Goal: Find specific page/section: Find specific page/section

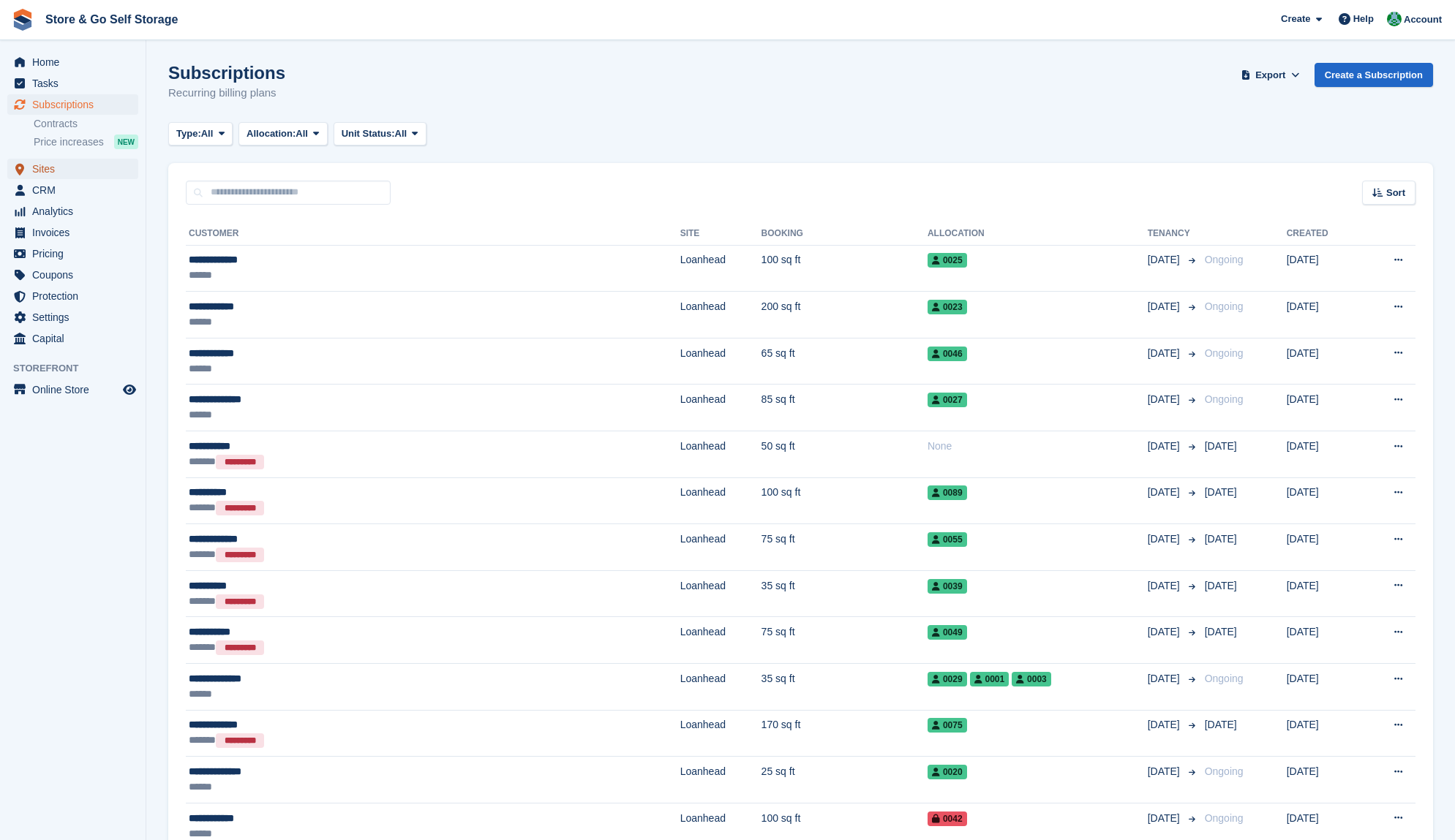
click at [71, 174] on span "Sites" at bounding box center [75, 169] width 88 height 20
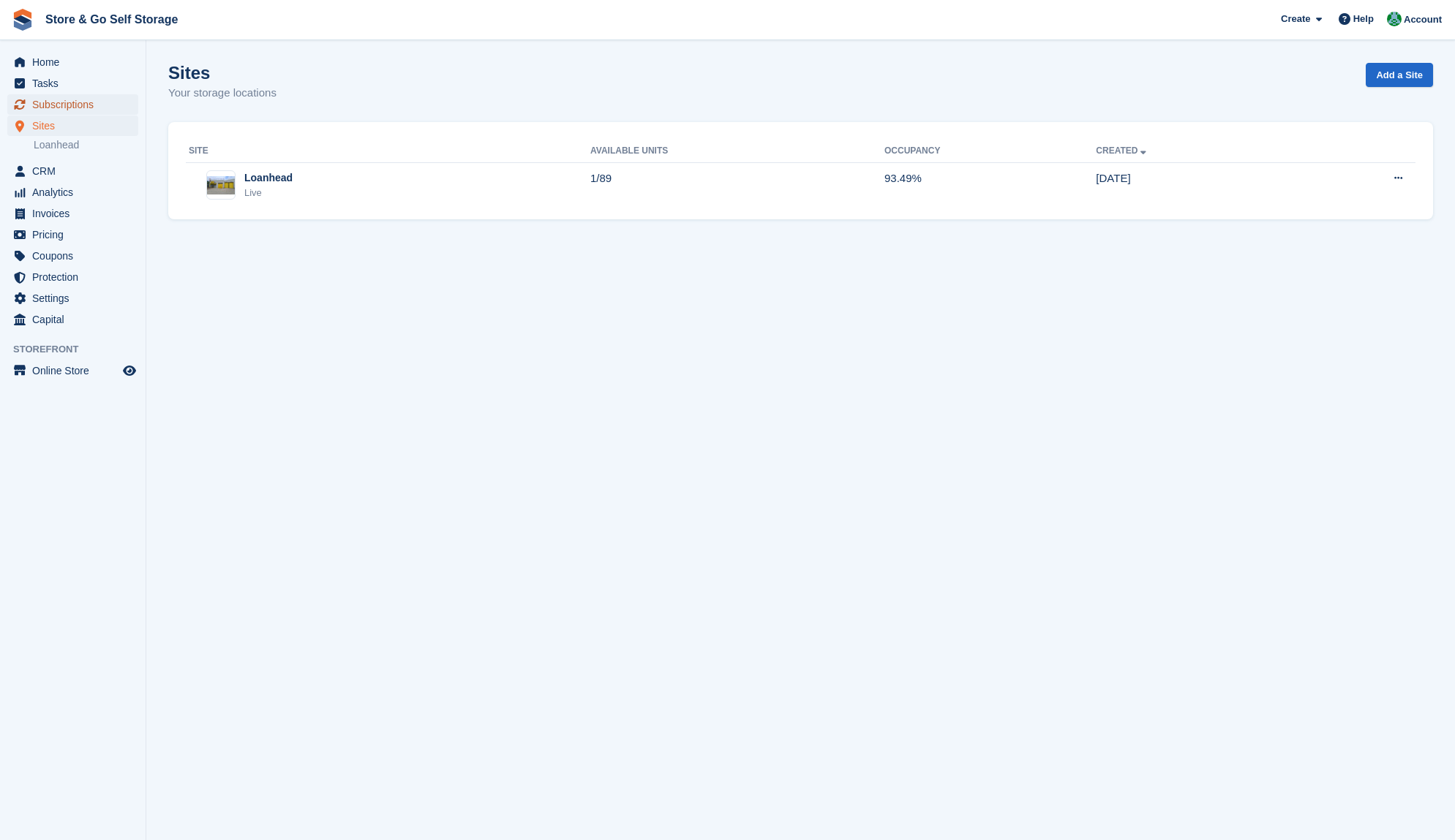
click at [73, 110] on span "Subscriptions" at bounding box center [75, 105] width 88 height 20
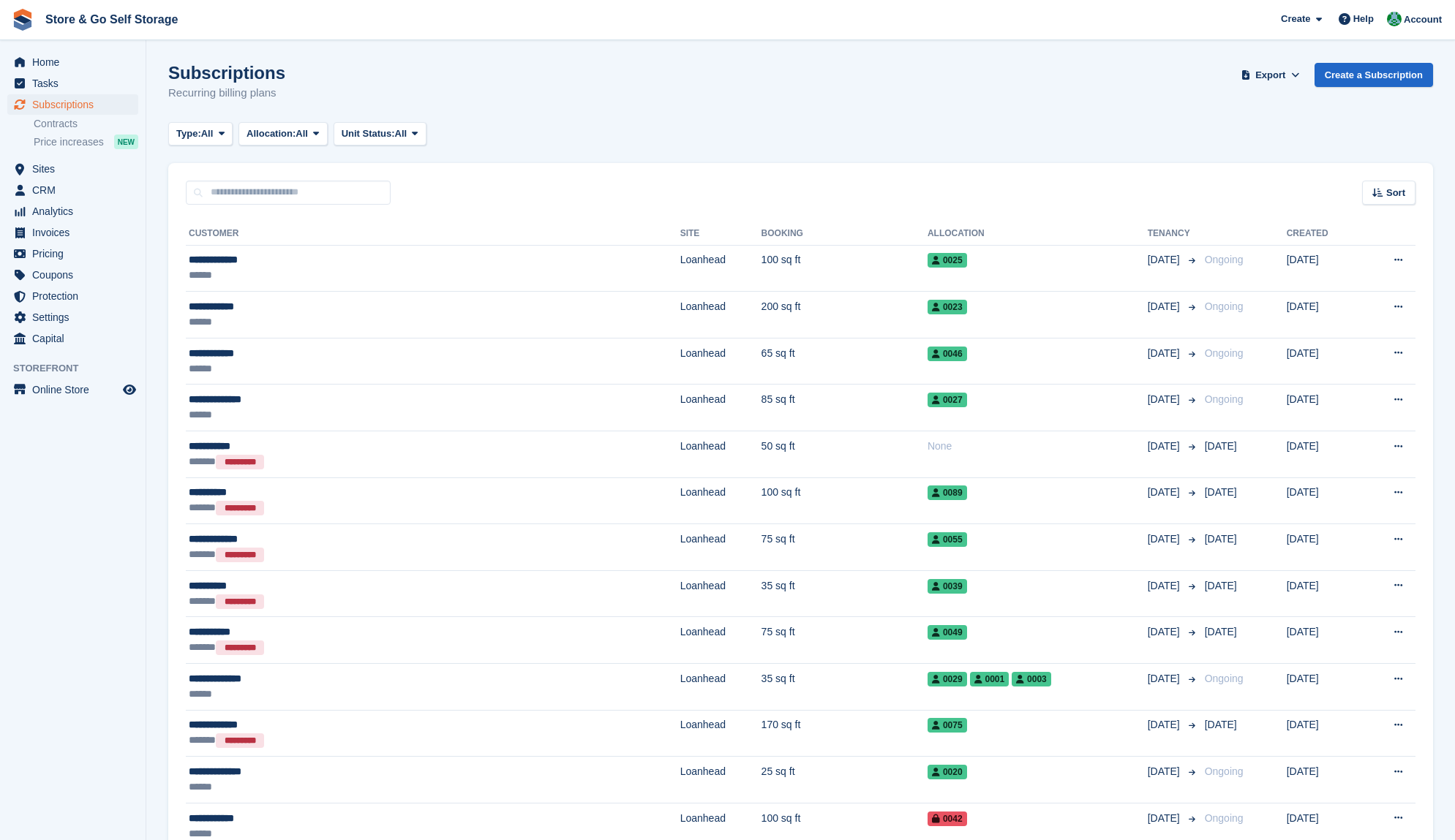
drag, startPoint x: 1161, startPoint y: 0, endPoint x: 1151, endPoint y: 25, distance: 26.9
click at [1151, 25] on span "Store & Go Self Storage Create Subscription Invoice Contact Deal Discount Page …" at bounding box center [727, 19] width 1455 height 39
drag, startPoint x: 964, startPoint y: 1, endPoint x: 1158, endPoint y: 47, distance: 199.4
